Goal: Transaction & Acquisition: Purchase product/service

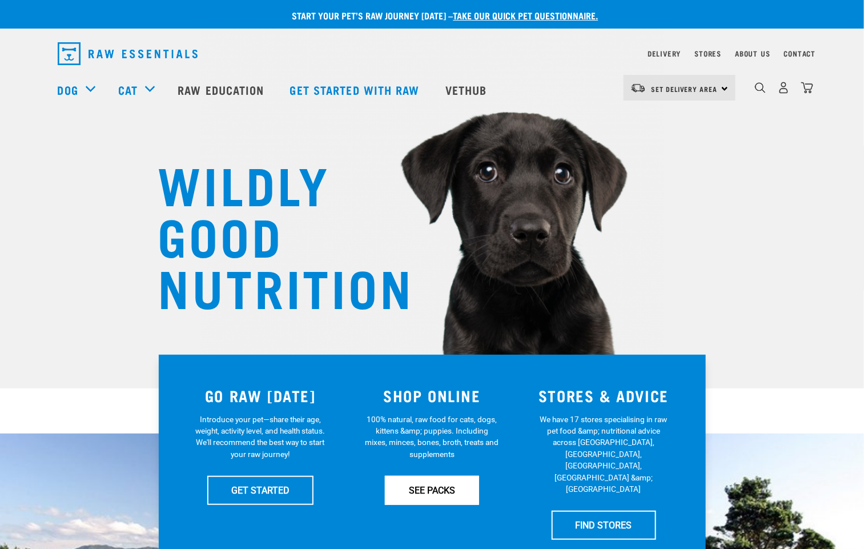
click at [443, 494] on link "SEE PACKS" at bounding box center [432, 490] width 94 height 29
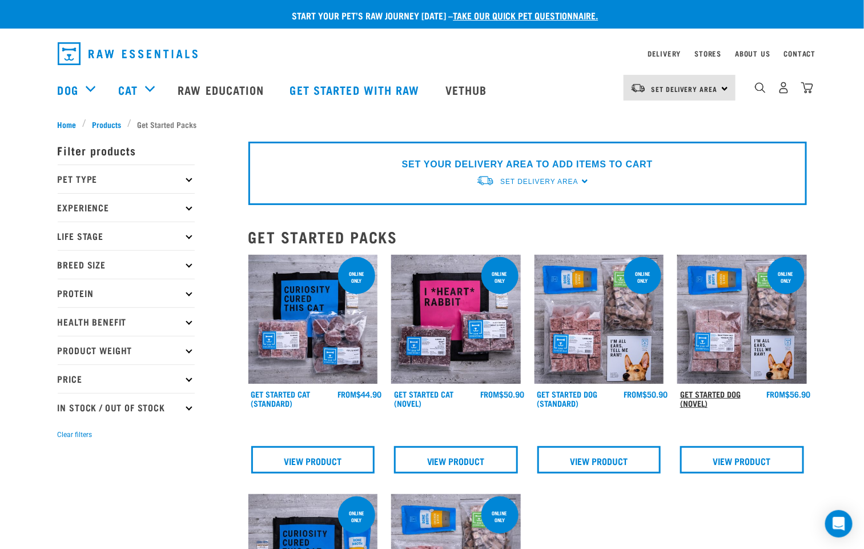
click at [716, 392] on link "Get Started Dog (Novel)" at bounding box center [710, 398] width 61 height 13
